Goal: Task Accomplishment & Management: Manage account settings

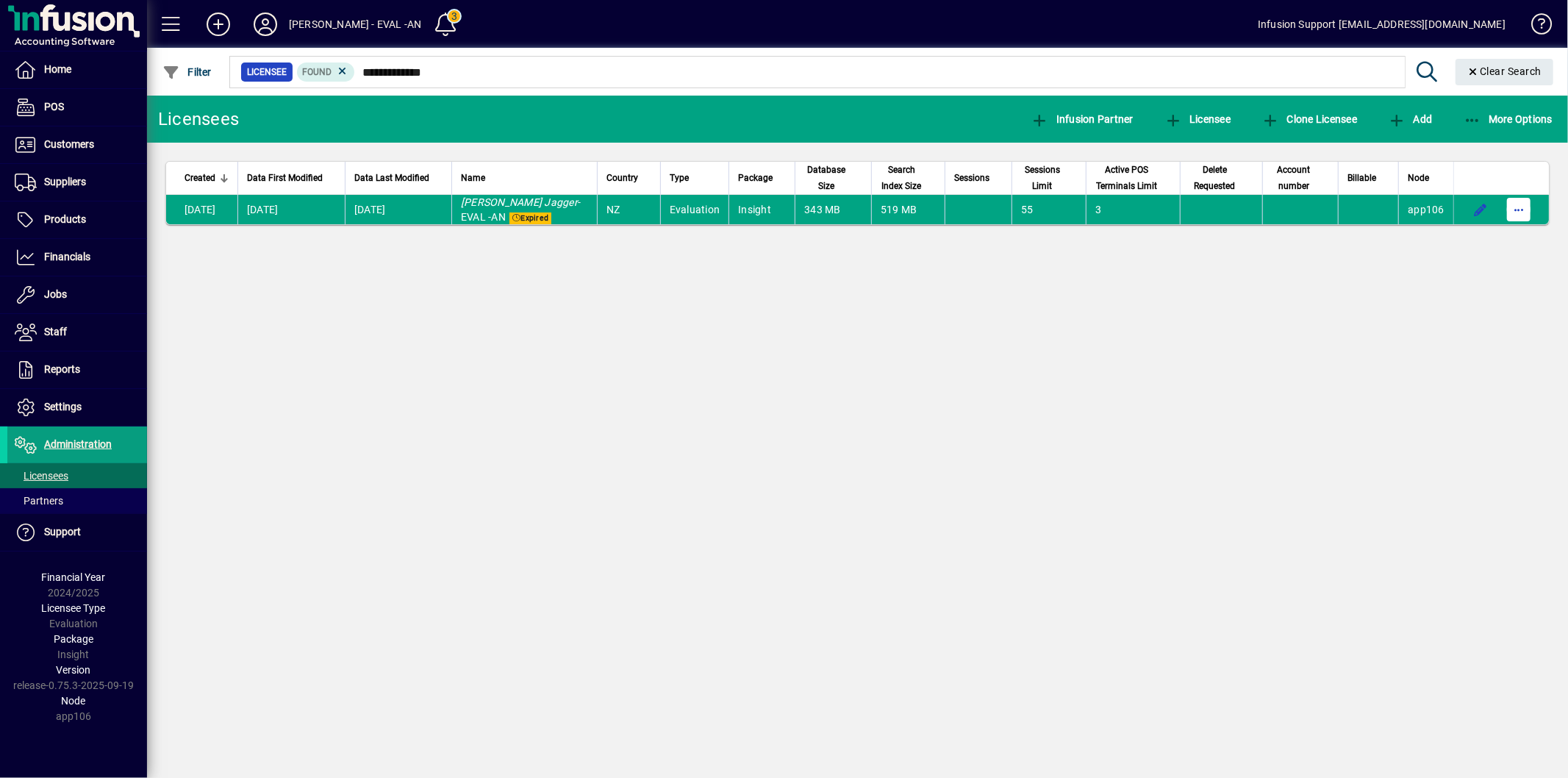
click at [1511, 213] on span "button" at bounding box center [1518, 209] width 35 height 35
click at [1076, 332] on div at bounding box center [784, 389] width 1568 height 778
click at [81, 407] on span "Settings" at bounding box center [62, 407] width 37 height 12
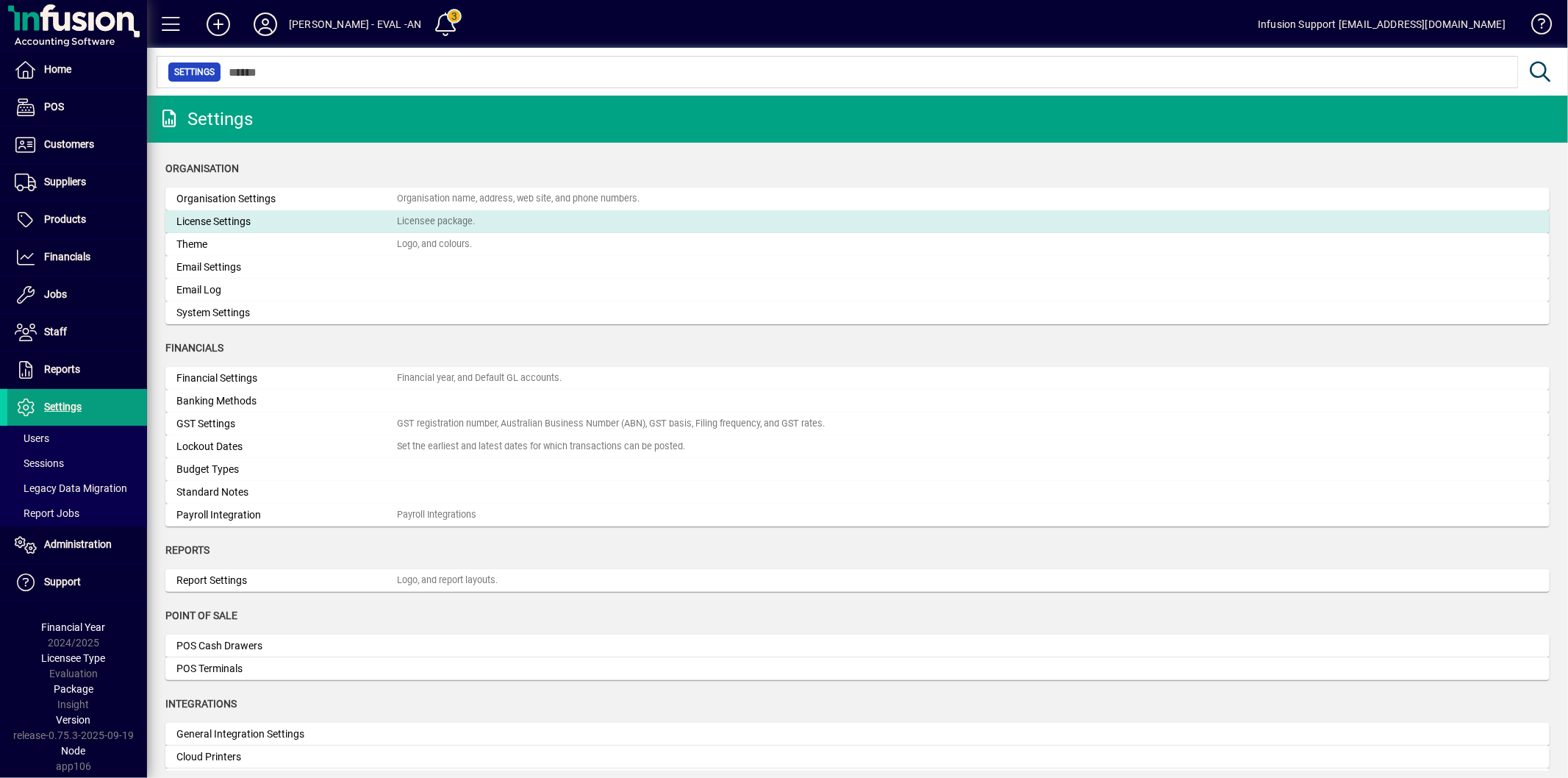
click at [253, 218] on div "License Settings" at bounding box center [286, 222] width 220 height 16
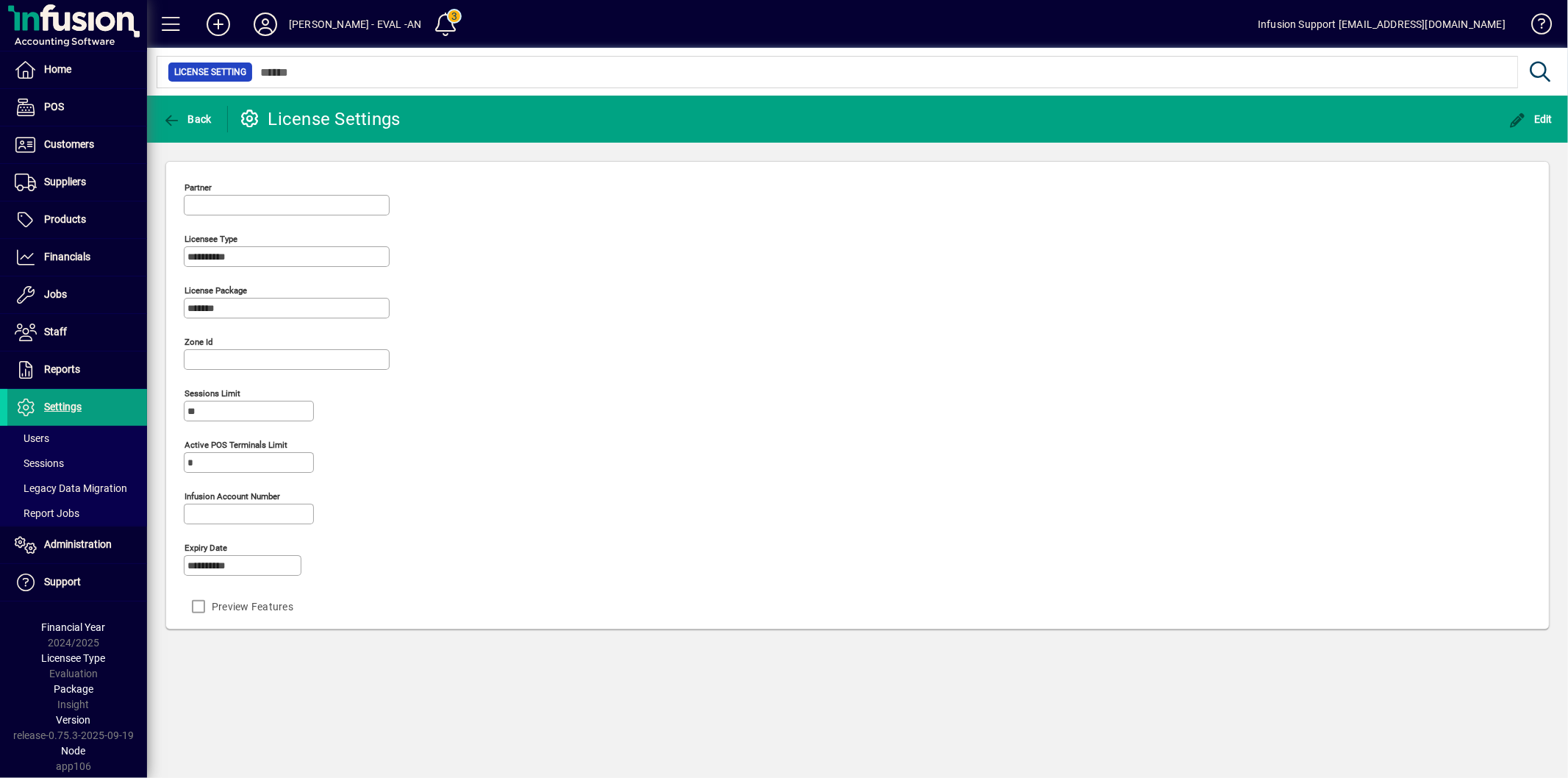
type input "**********"
click at [1516, 129] on span "button" at bounding box center [1531, 118] width 51 height 35
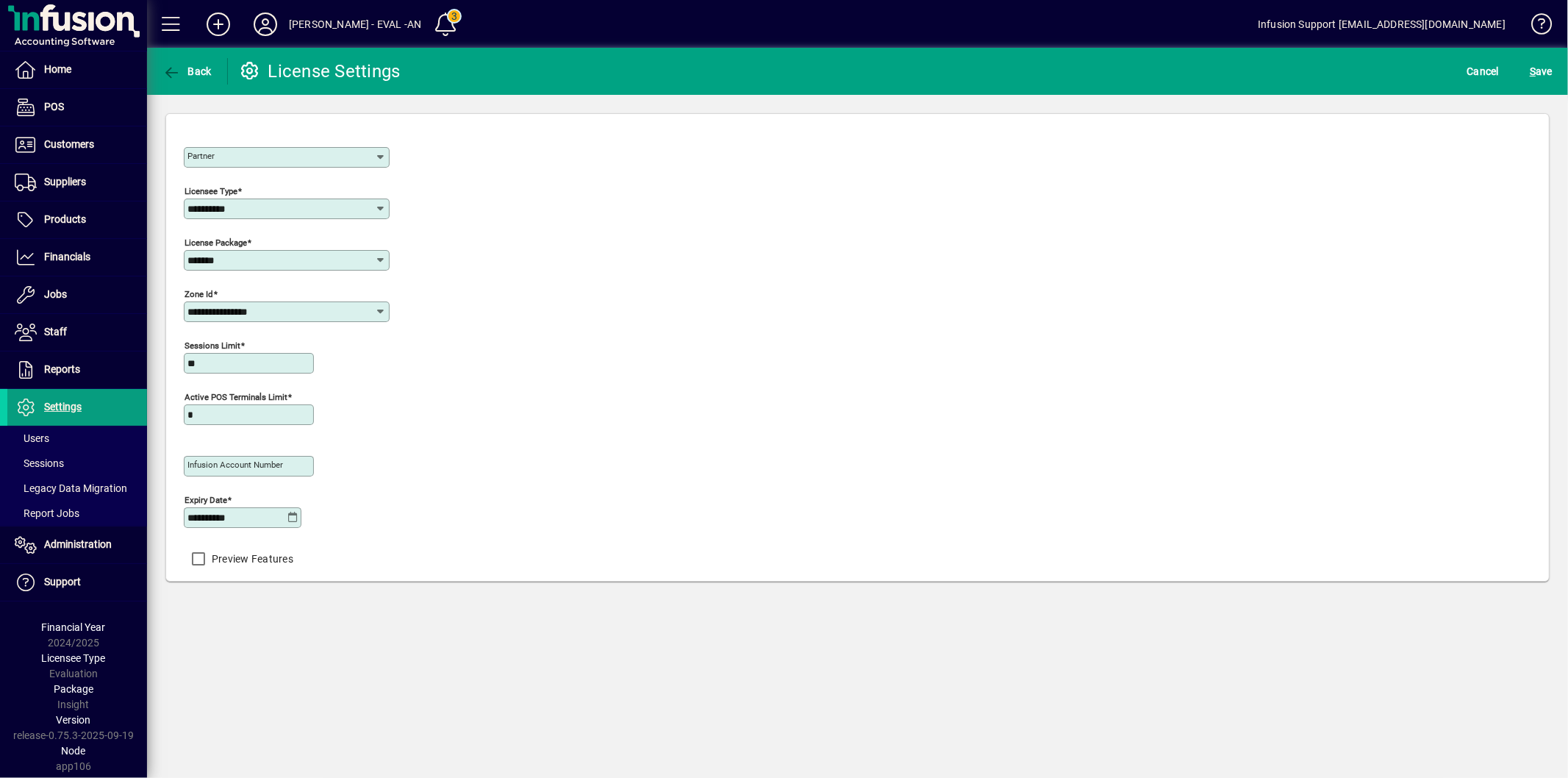
click at [292, 516] on icon at bounding box center [292, 518] width 11 height 12
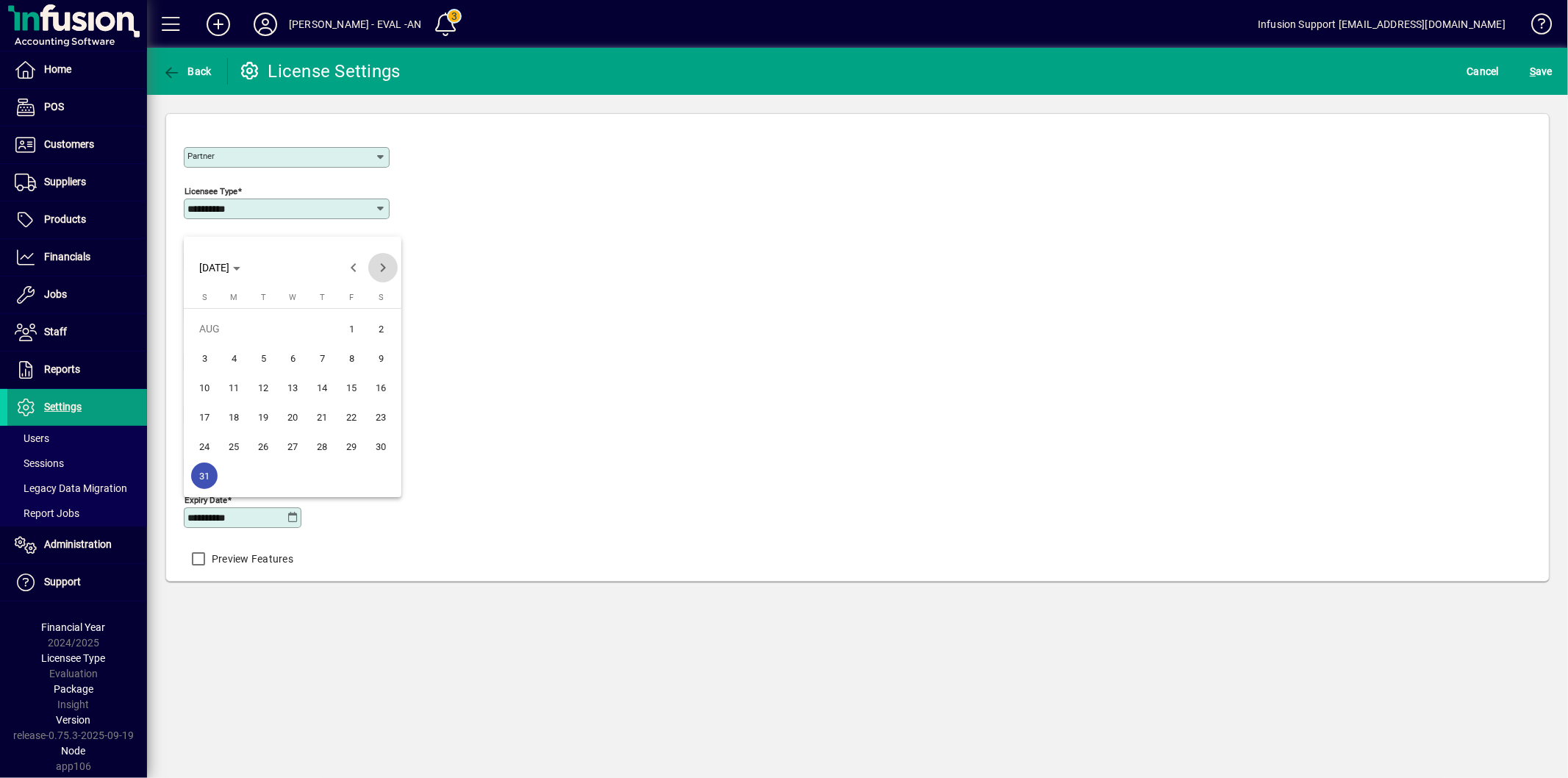
click at [385, 272] on span "Next month" at bounding box center [383, 268] width 30 height 30
click at [341, 446] on span "31" at bounding box center [352, 446] width 27 height 27
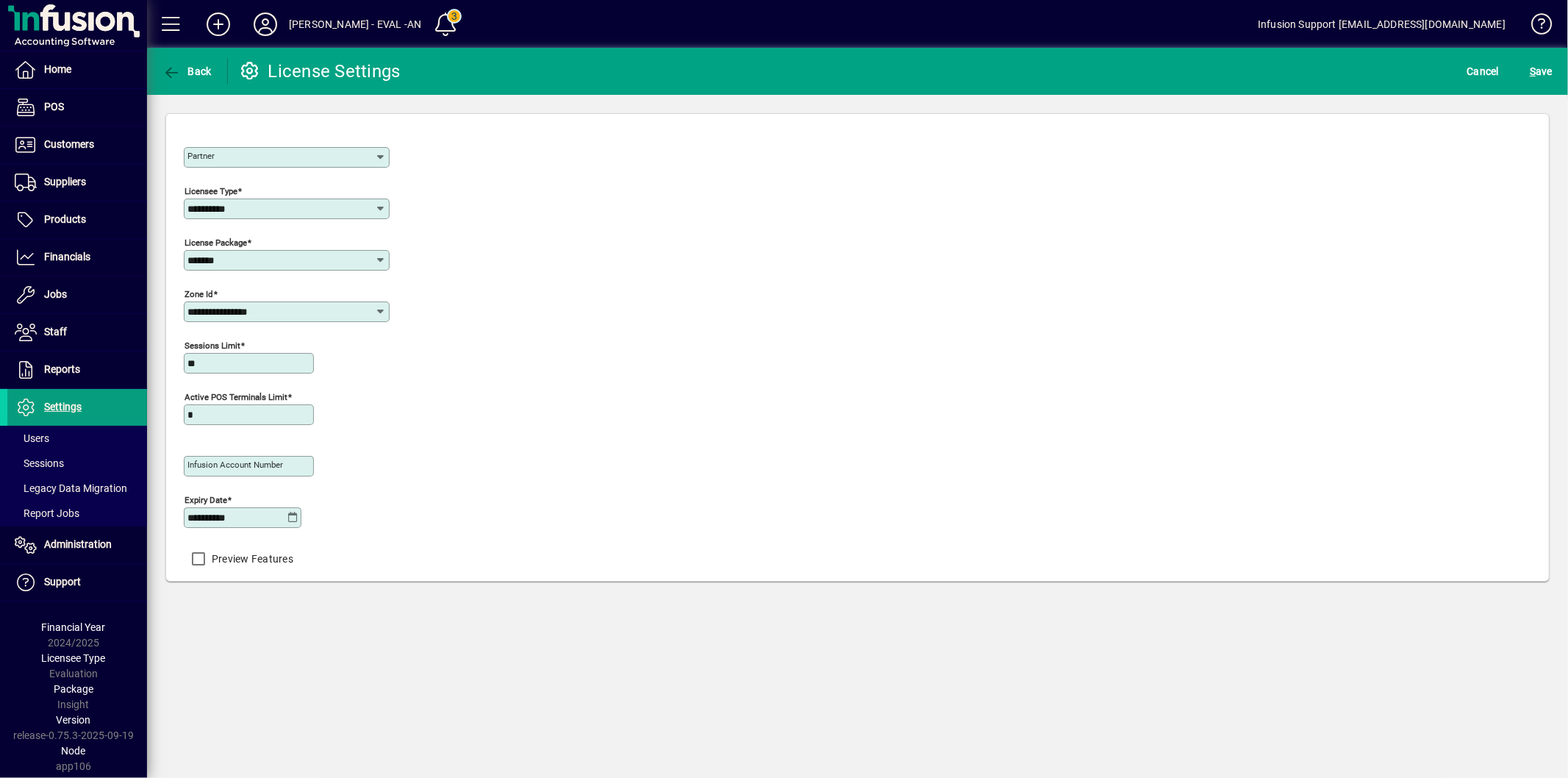
type input "**********"
click at [1534, 71] on span "S" at bounding box center [1533, 71] width 6 height 12
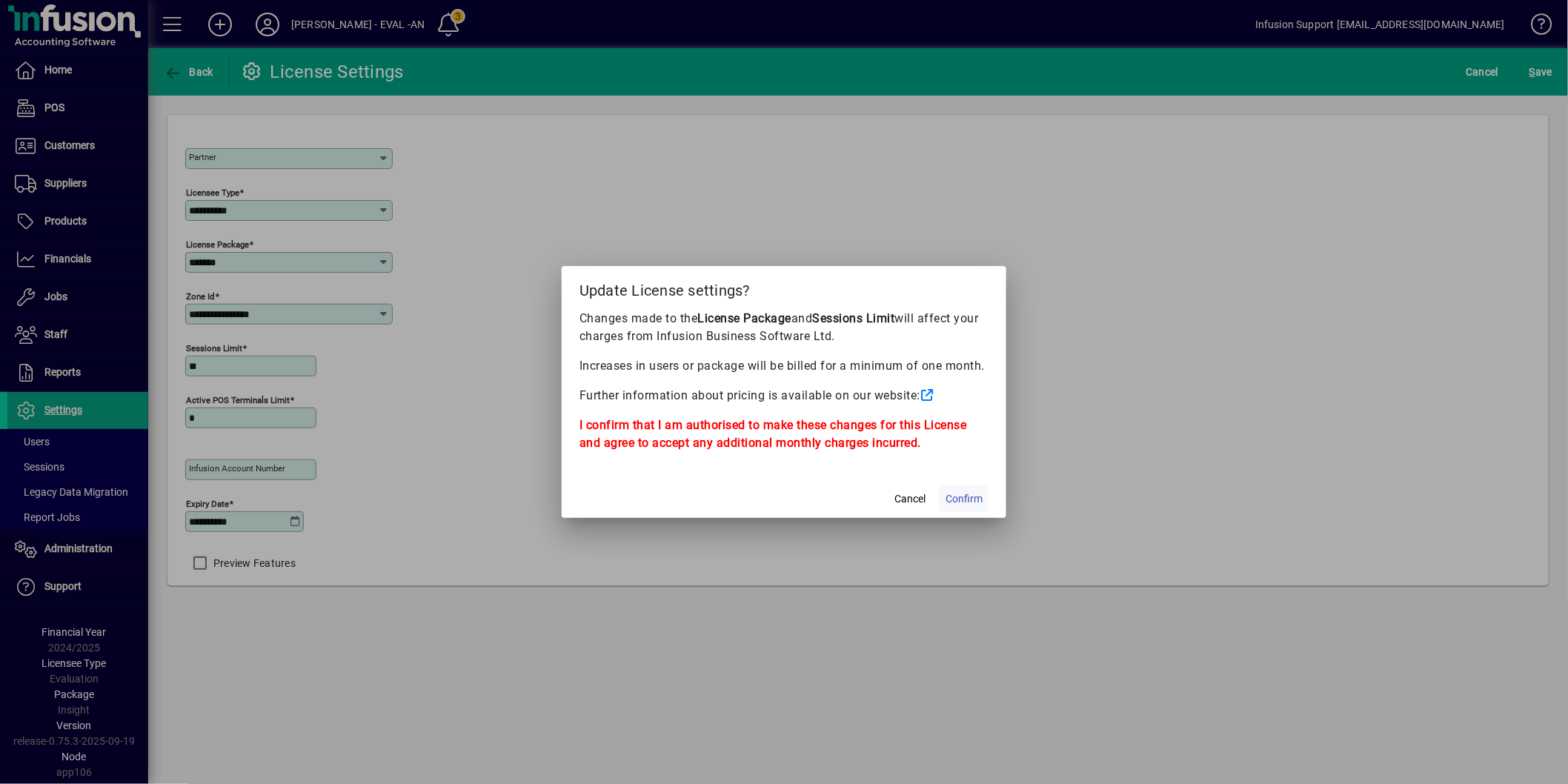
click at [977, 496] on span "Confirm" at bounding box center [964, 498] width 37 height 16
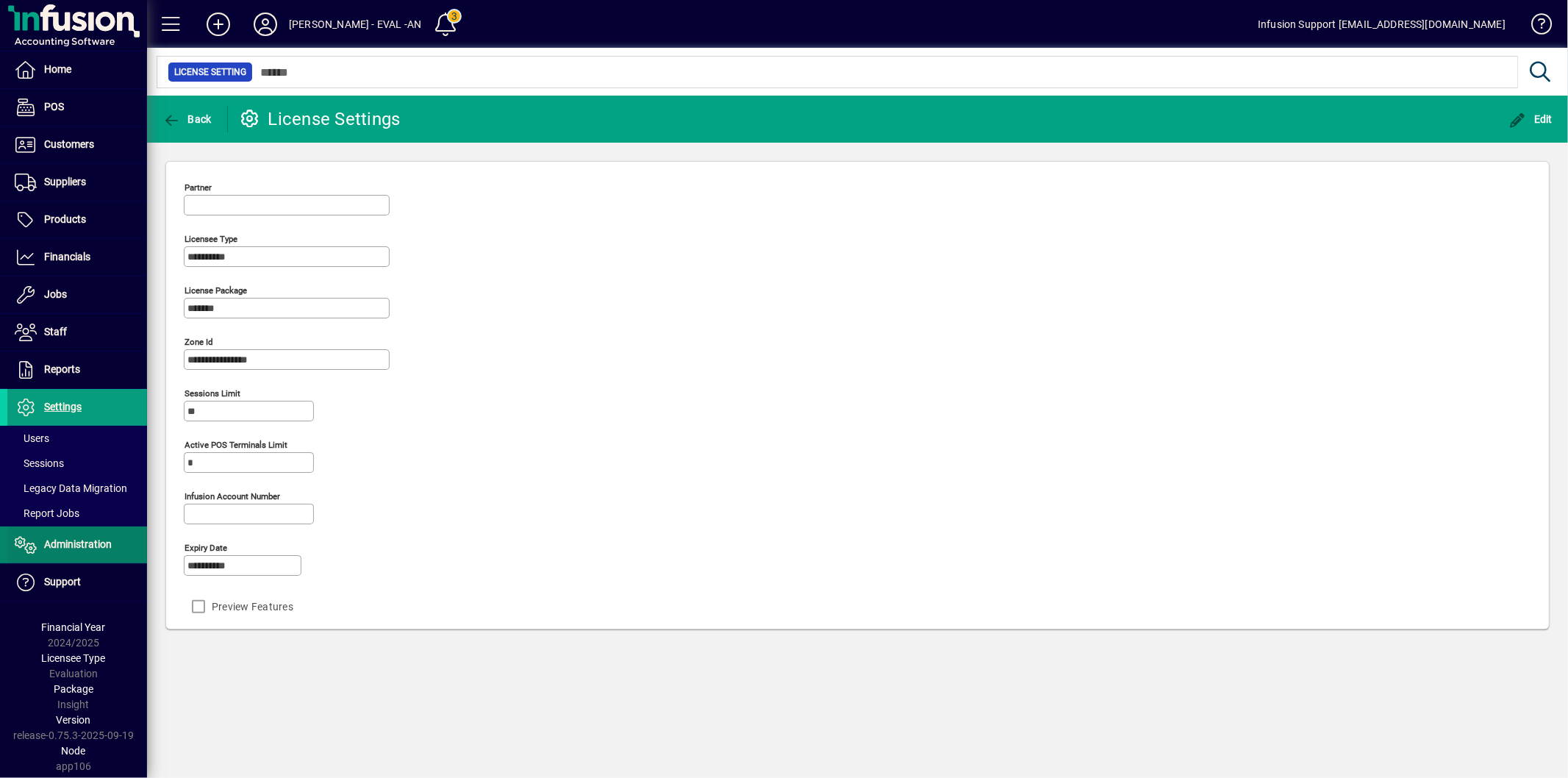
click at [107, 549] on span "Administration" at bounding box center [77, 544] width 68 height 12
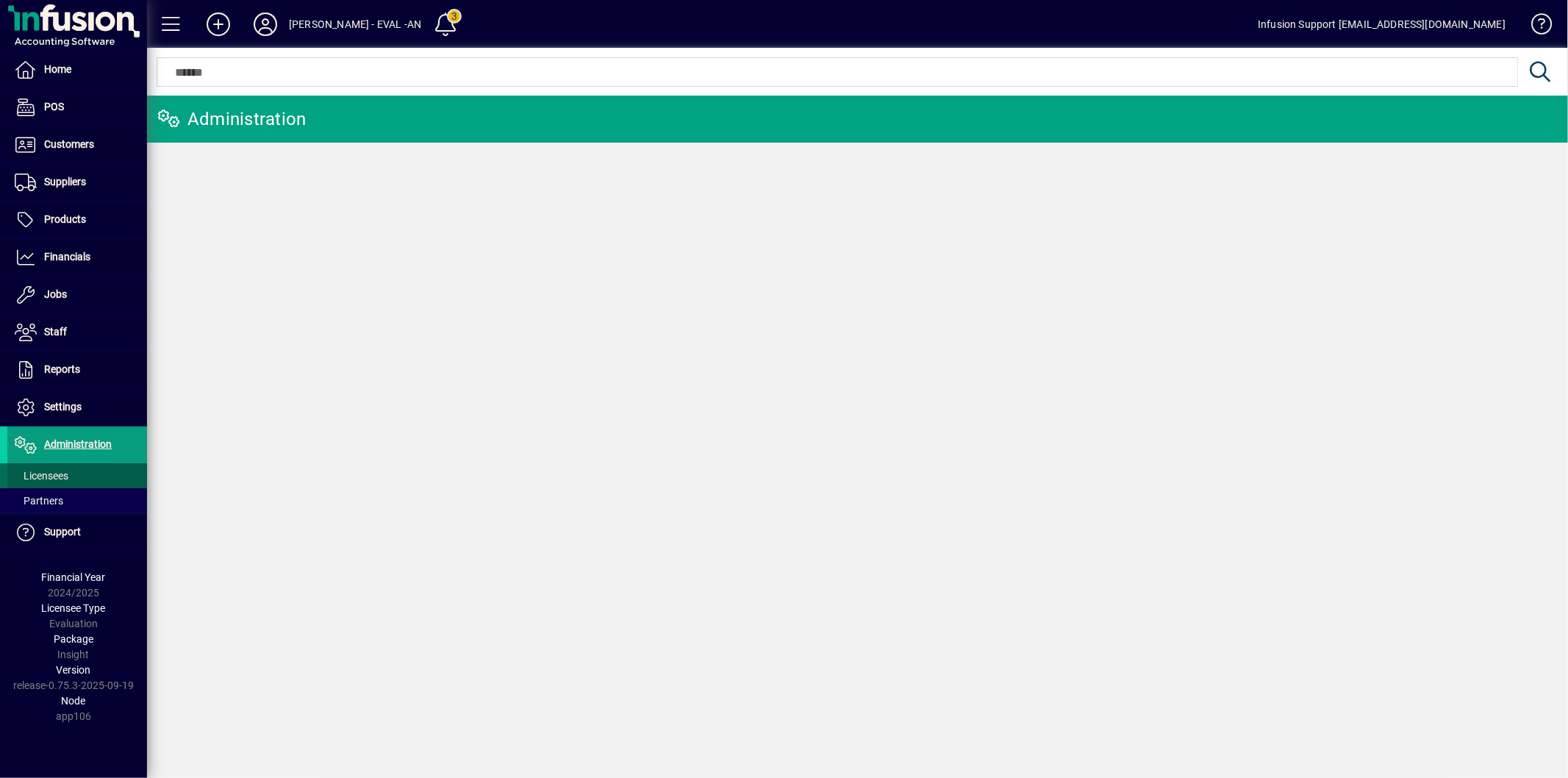
click at [94, 475] on span at bounding box center [77, 475] width 140 height 35
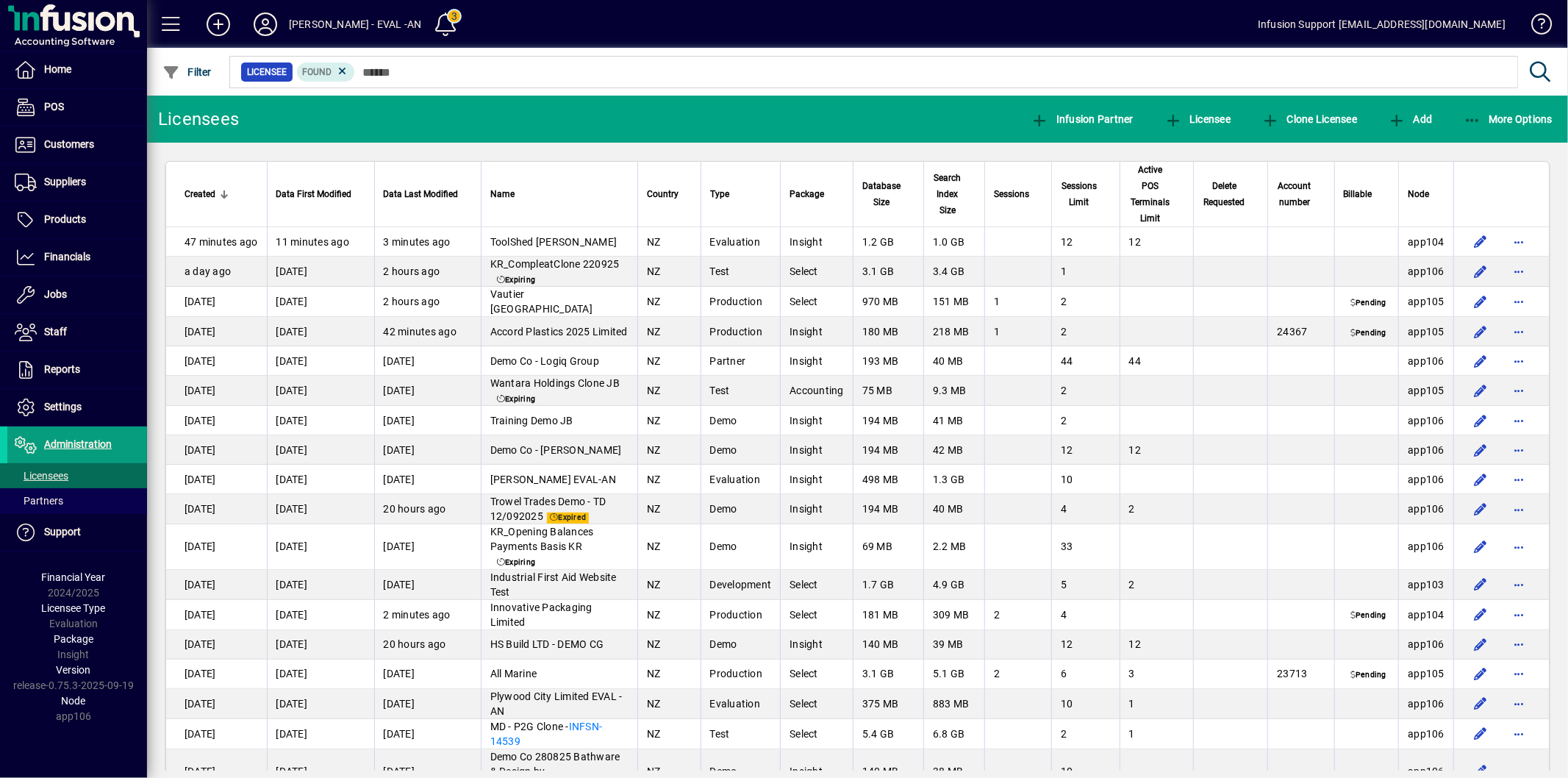
click at [415, 62] on div at bounding box center [937, 56] width 1421 height 16
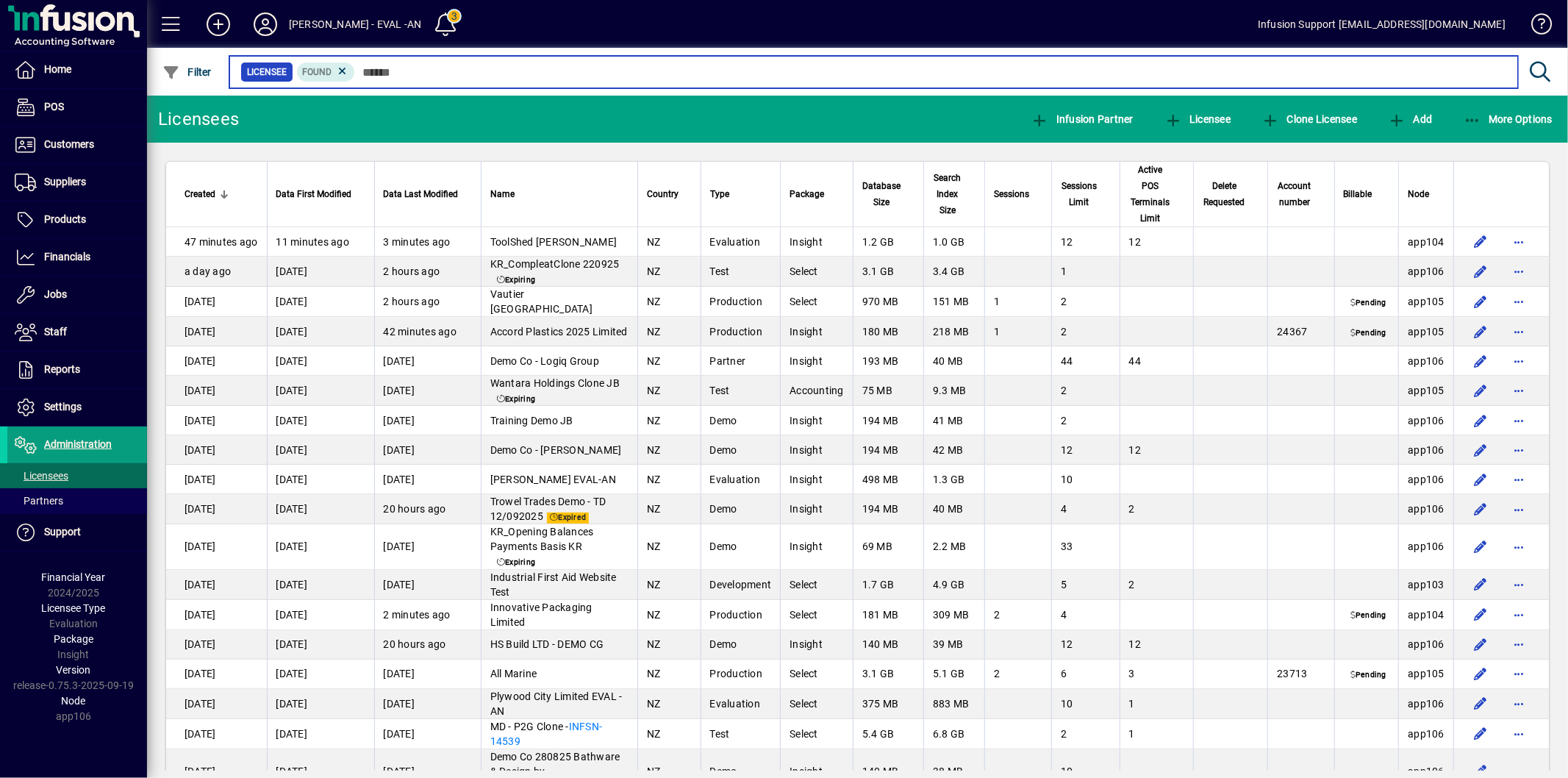
click at [422, 71] on input "text" at bounding box center [931, 72] width 1151 height 21
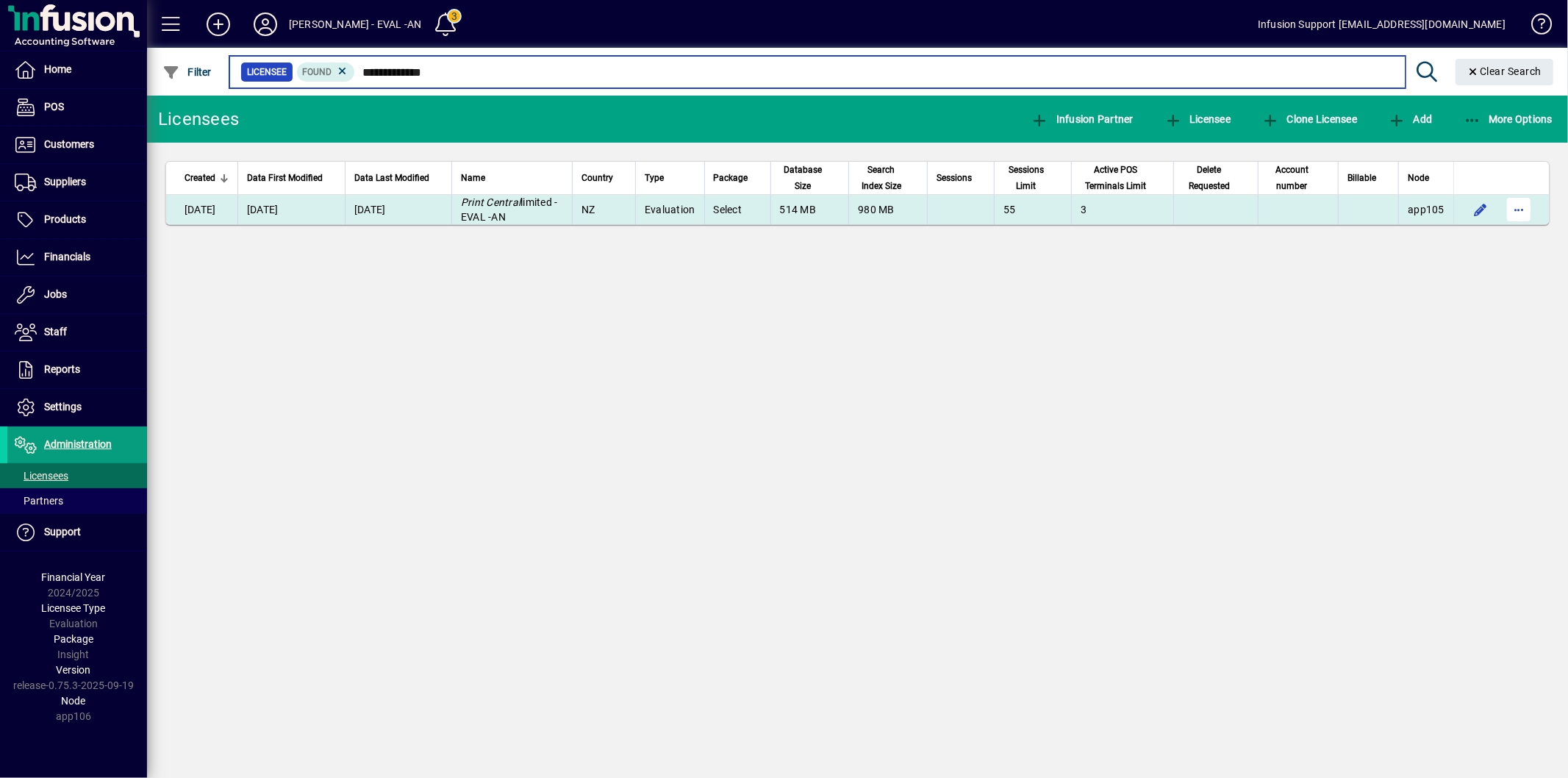
type input "**********"
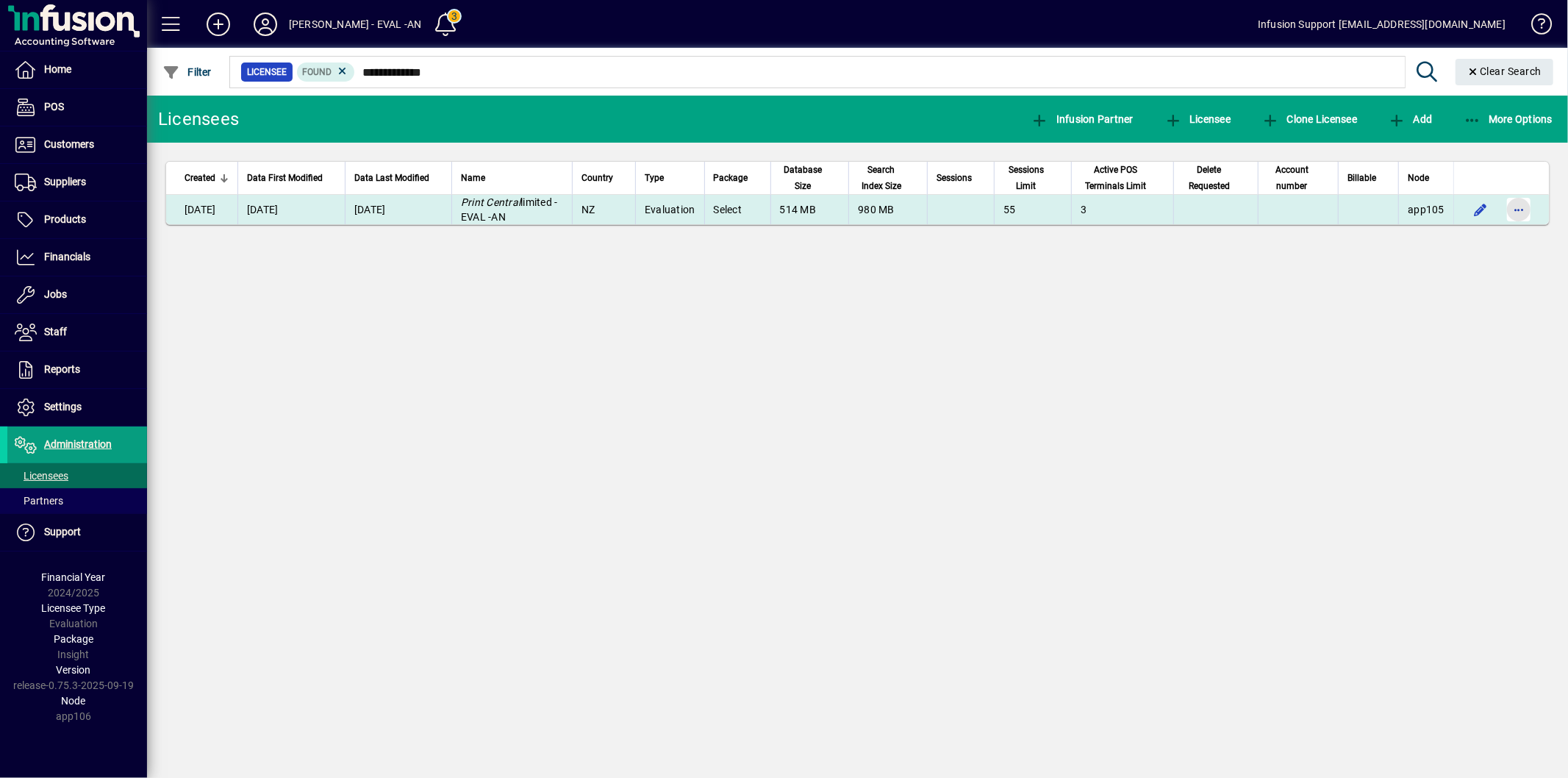
click at [1532, 211] on span "button" at bounding box center [1518, 209] width 35 height 35
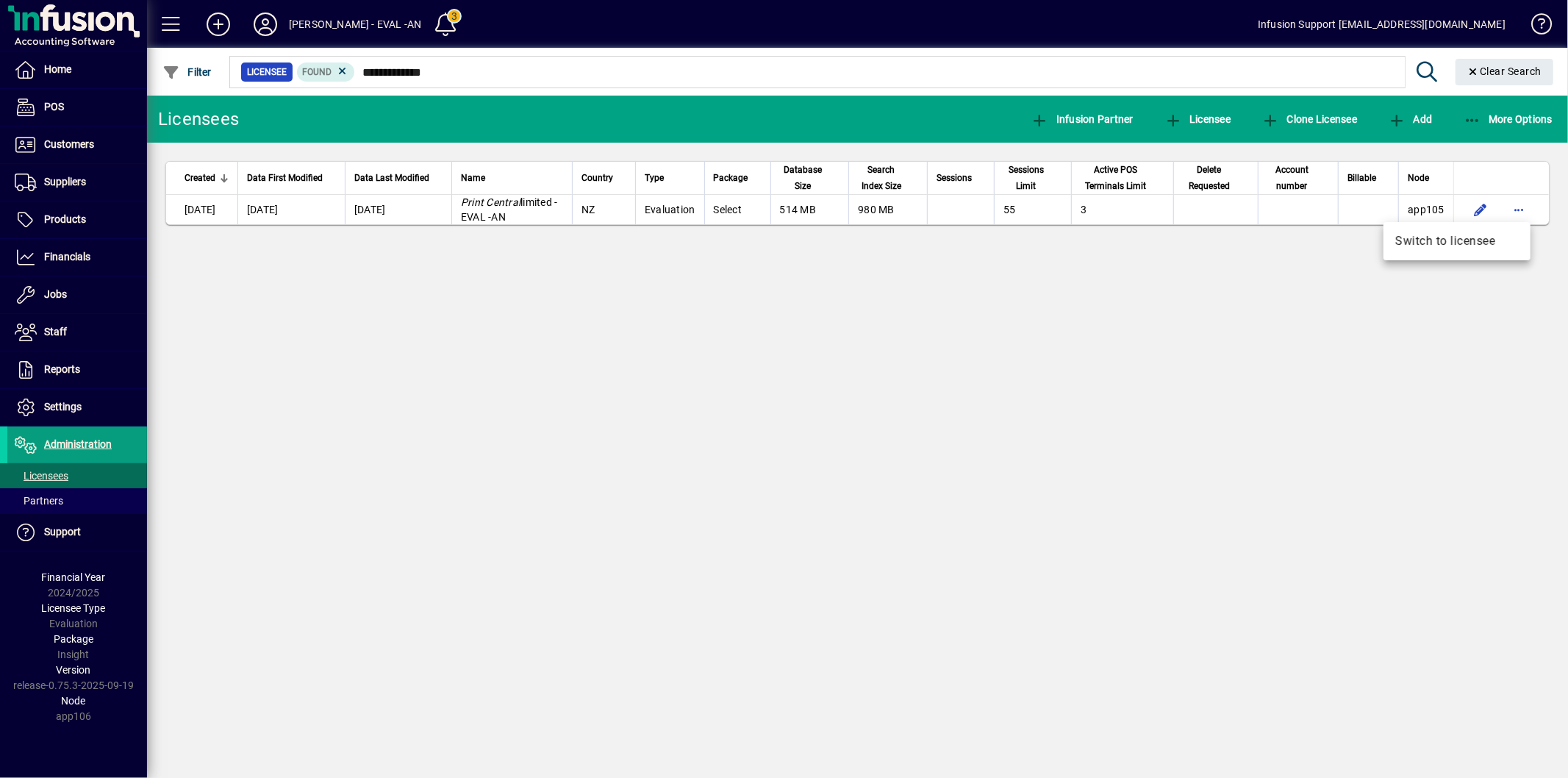
click at [1096, 481] on div at bounding box center [784, 389] width 1568 height 778
click at [81, 416] on span "Settings" at bounding box center [45, 408] width 74 height 18
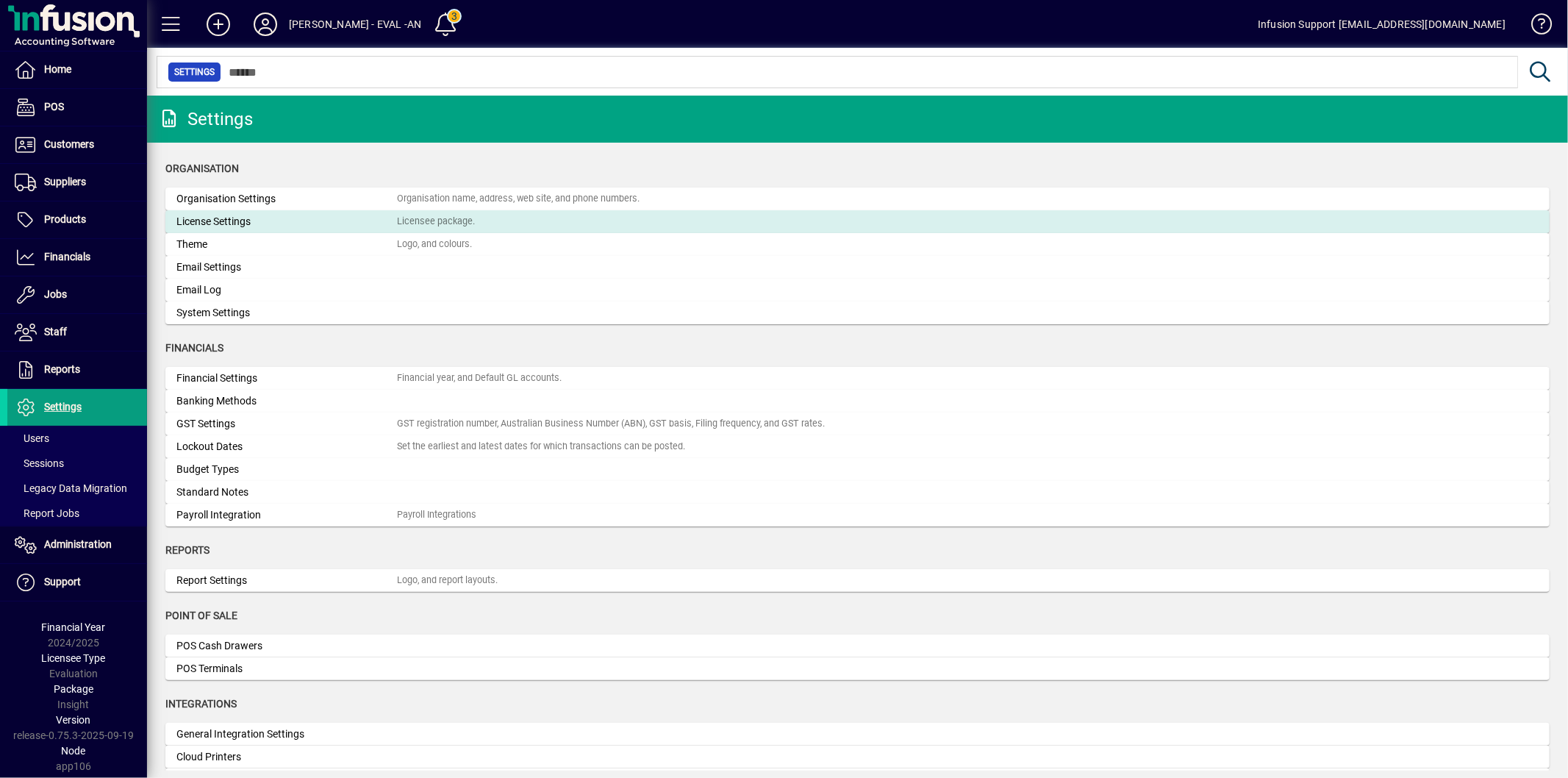
click at [322, 219] on div "License Settings" at bounding box center [286, 222] width 220 height 16
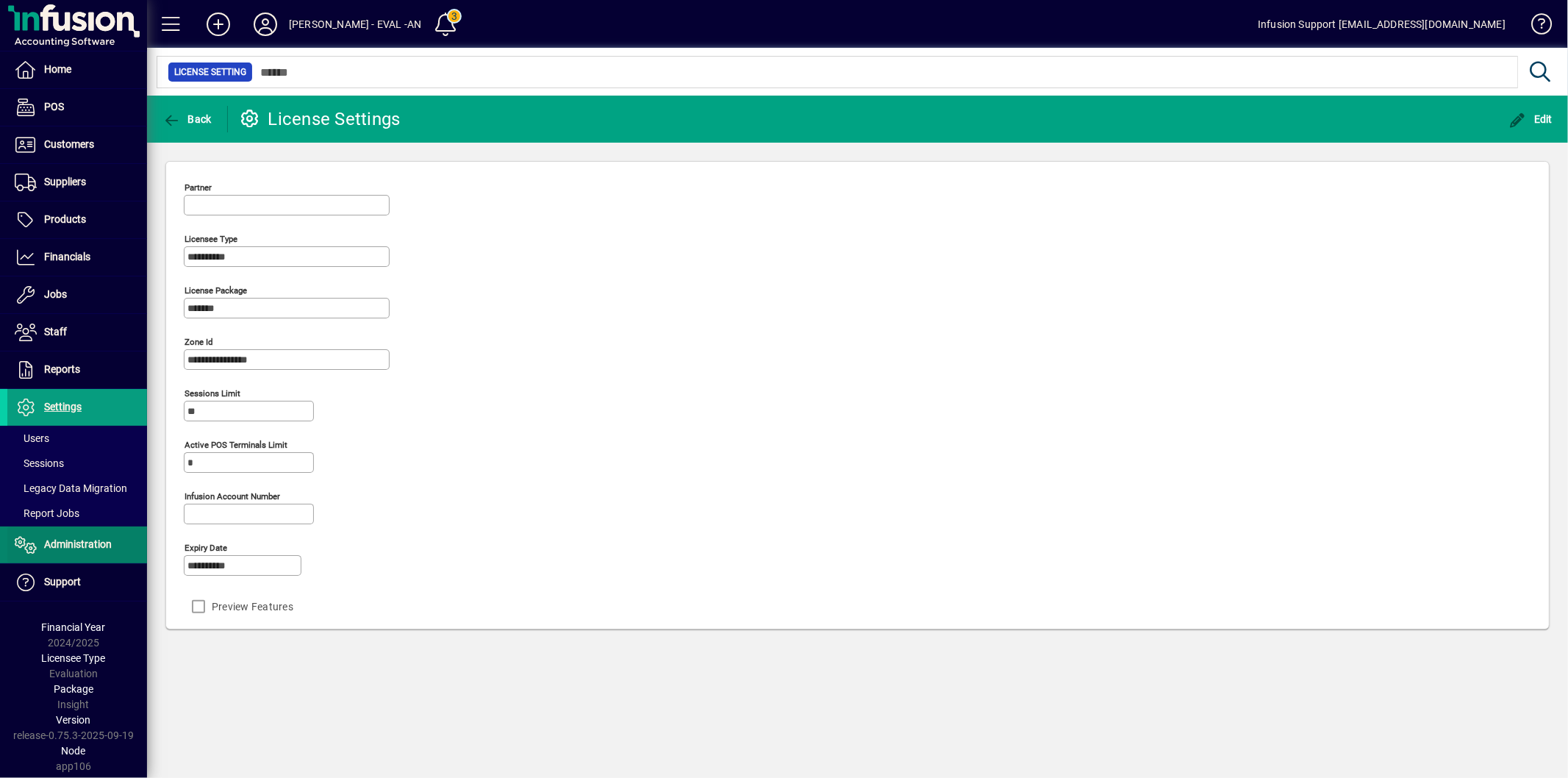
click at [76, 539] on span "Administration" at bounding box center [77, 544] width 68 height 12
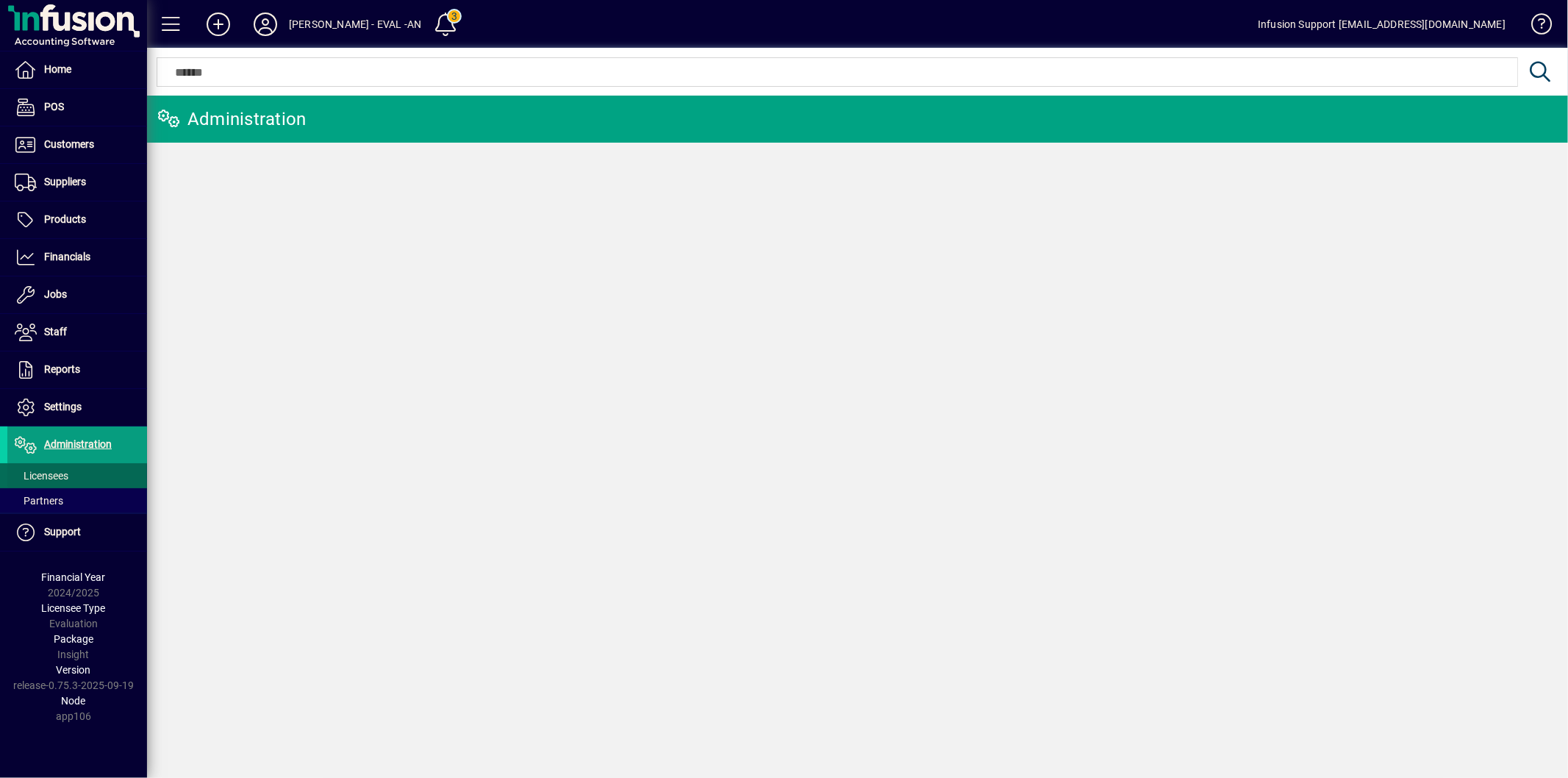
click at [62, 471] on span "Licensees" at bounding box center [42, 476] width 54 height 12
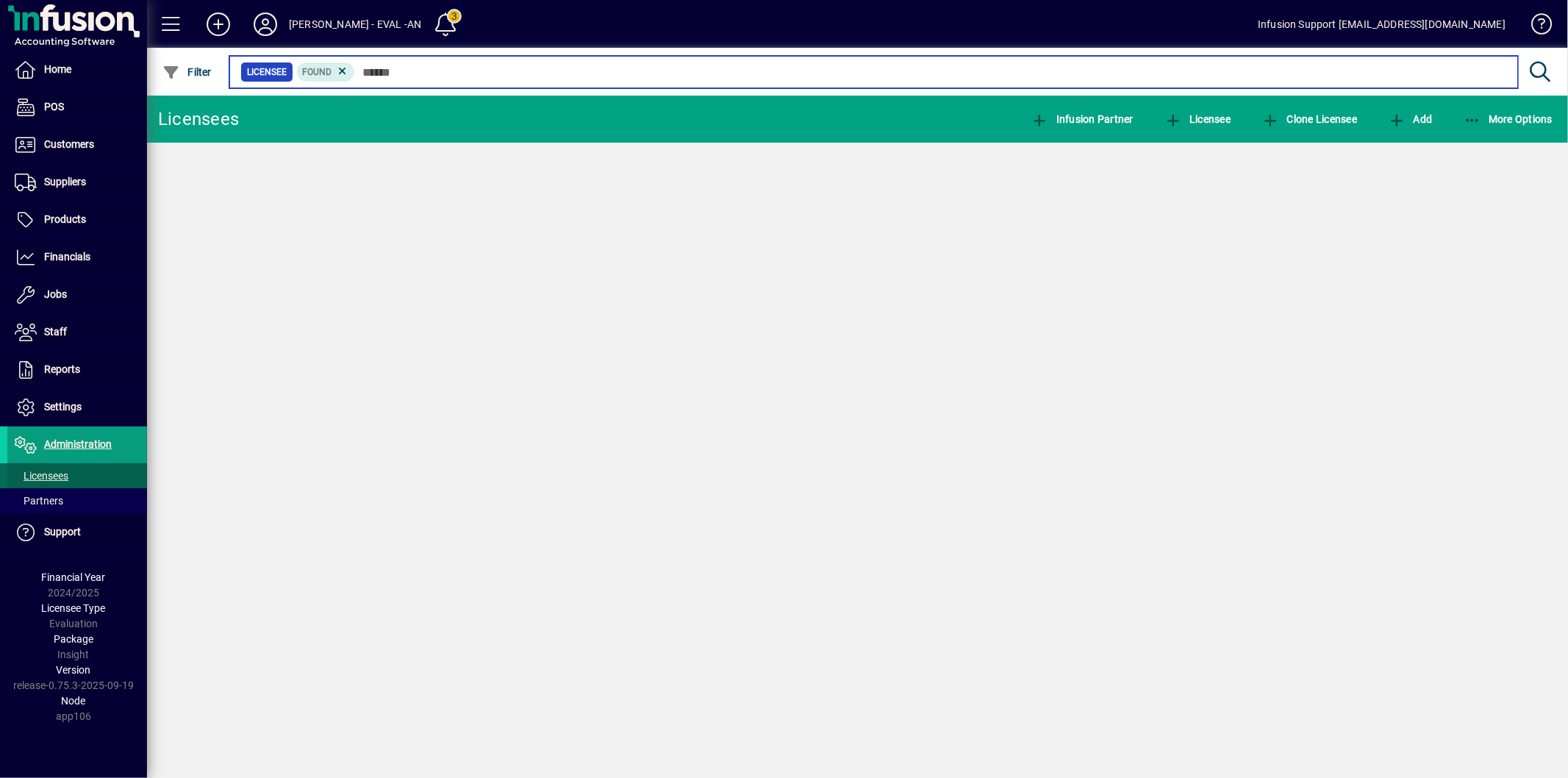
click at [388, 75] on input "text" at bounding box center [931, 72] width 1151 height 21
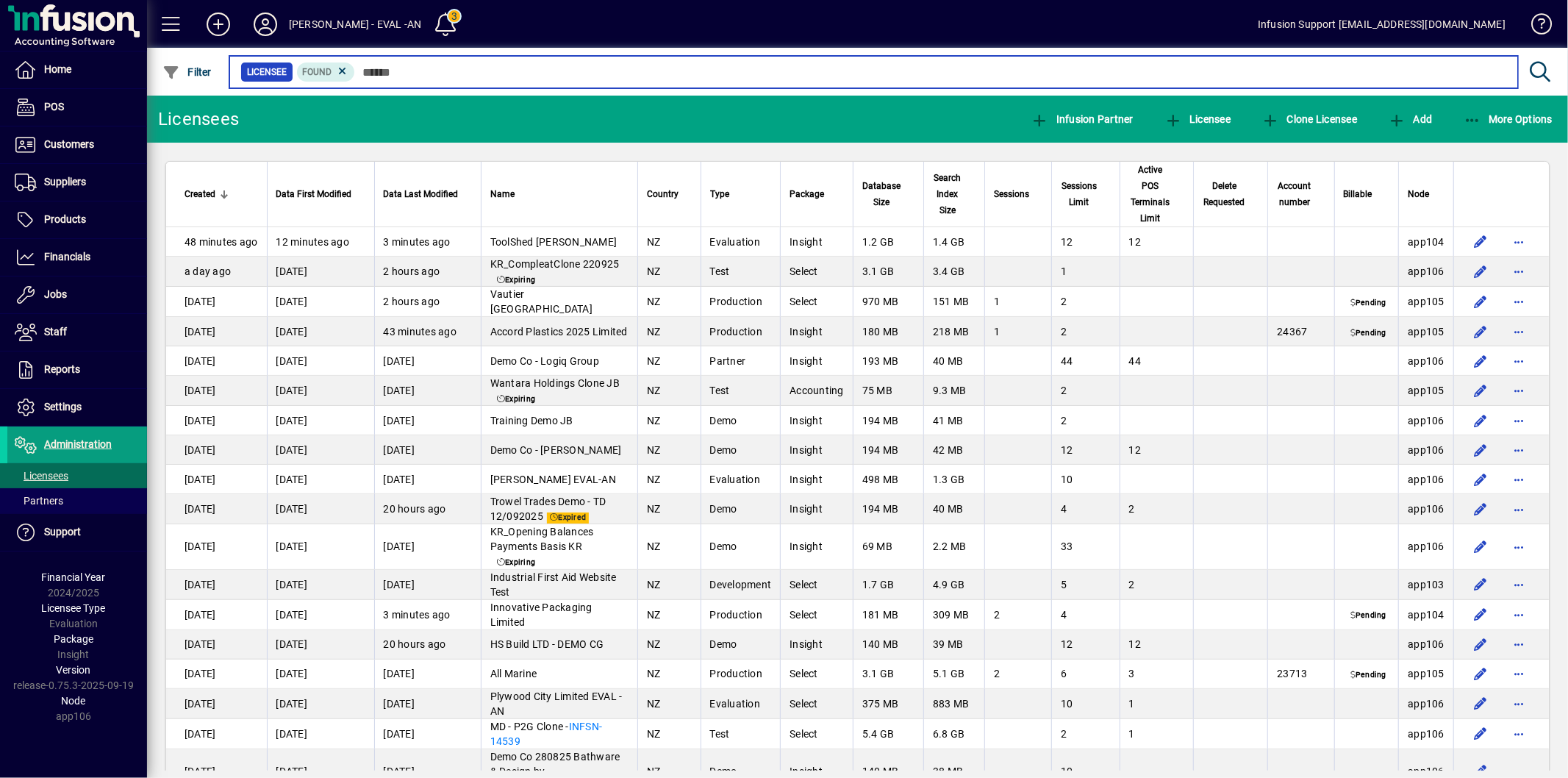
click at [373, 75] on input "text" at bounding box center [931, 72] width 1151 height 21
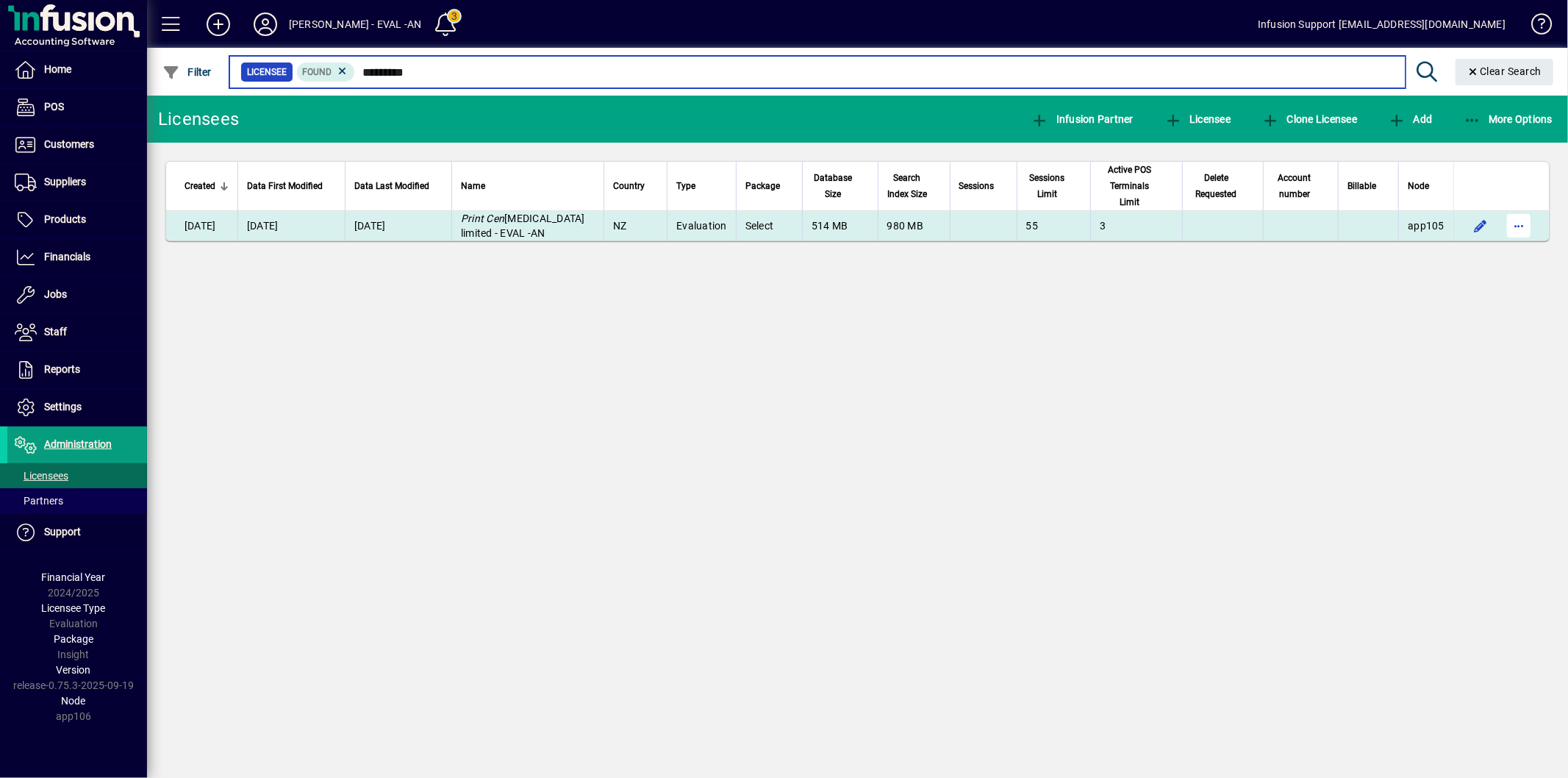
type input "*********"
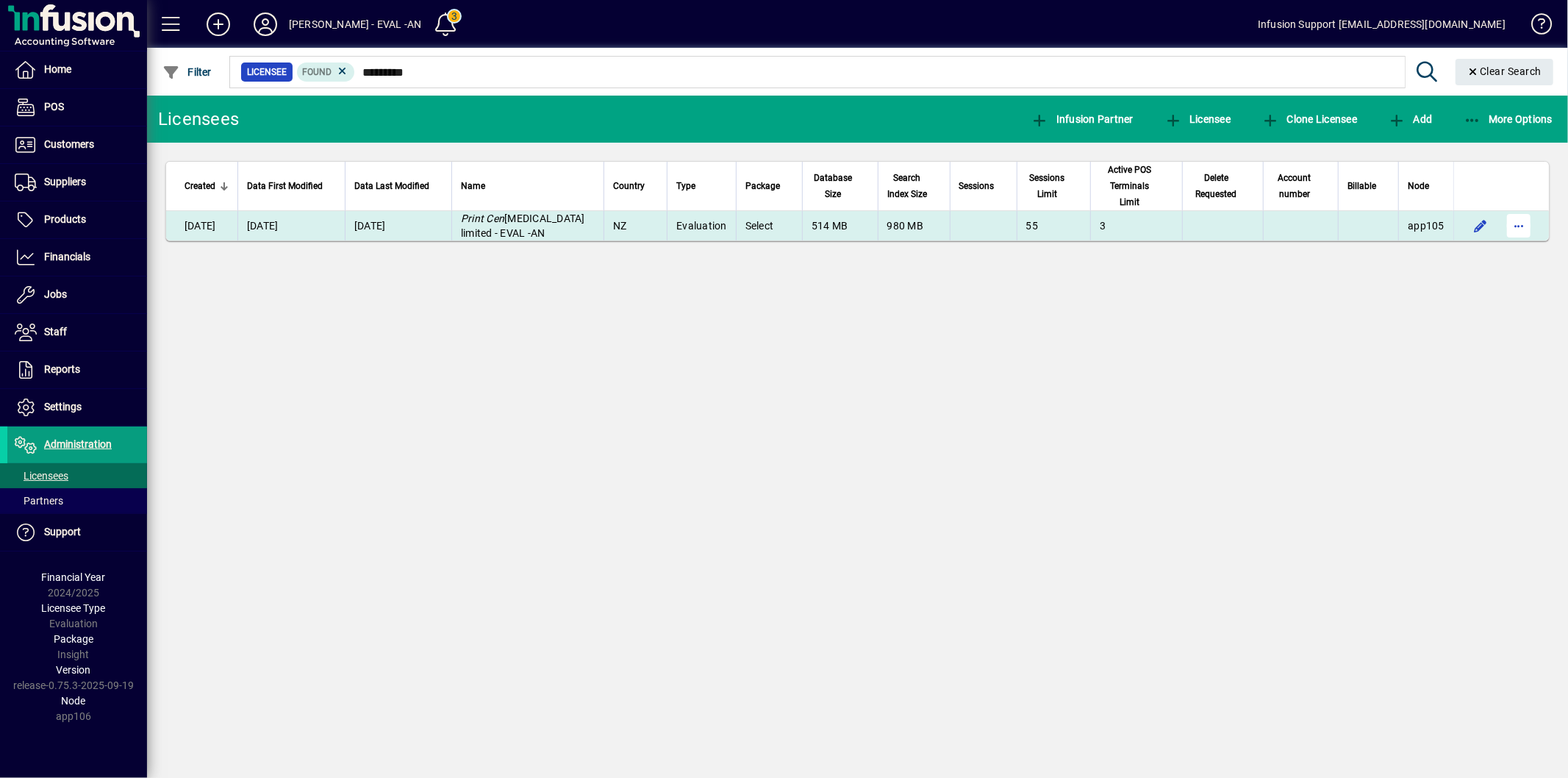
click at [1526, 215] on span "button" at bounding box center [1518, 225] width 35 height 35
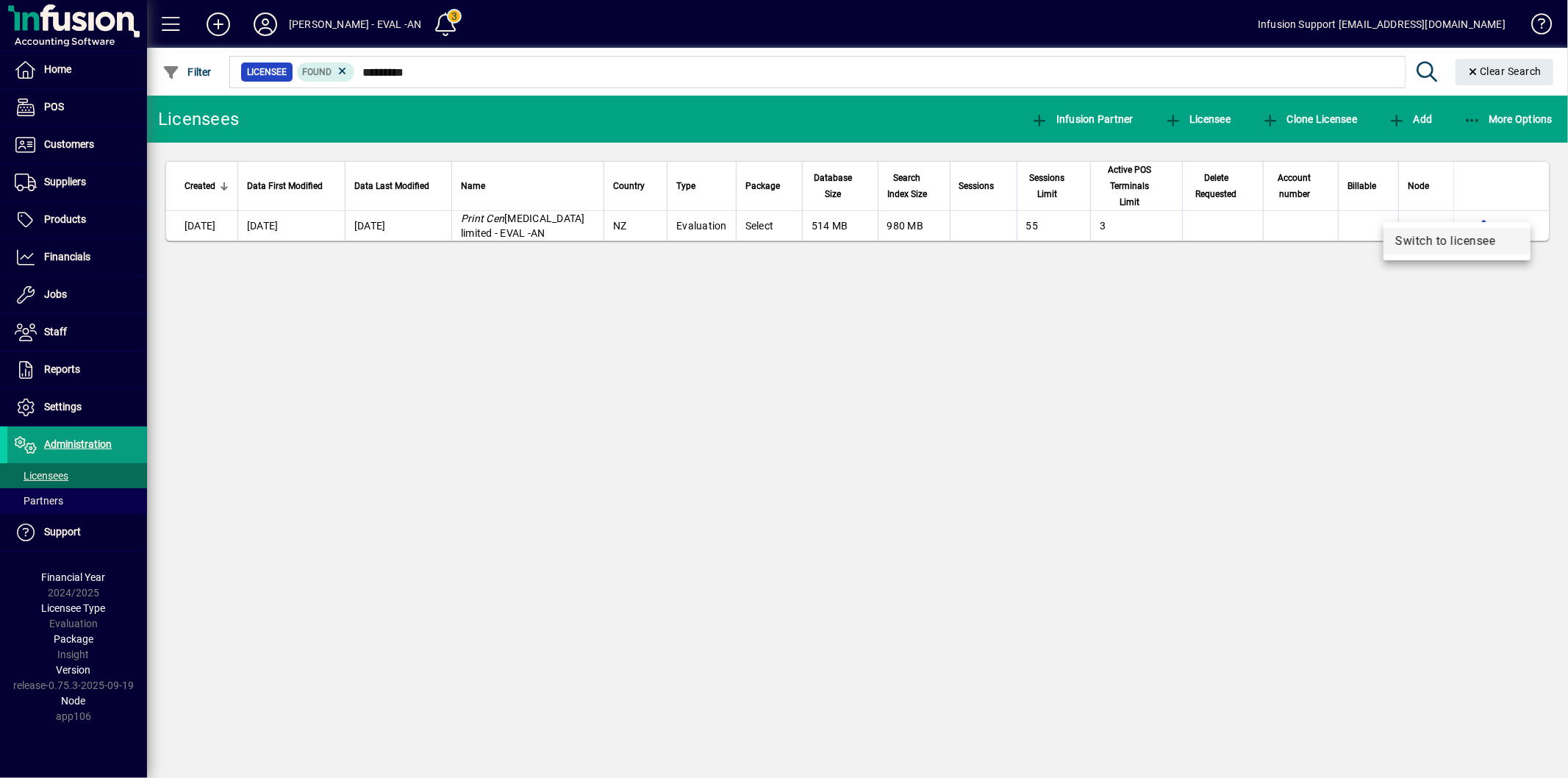
click at [1449, 245] on span "Switch to licensee" at bounding box center [1457, 241] width 123 height 18
